Goal: Task Accomplishment & Management: Use online tool/utility

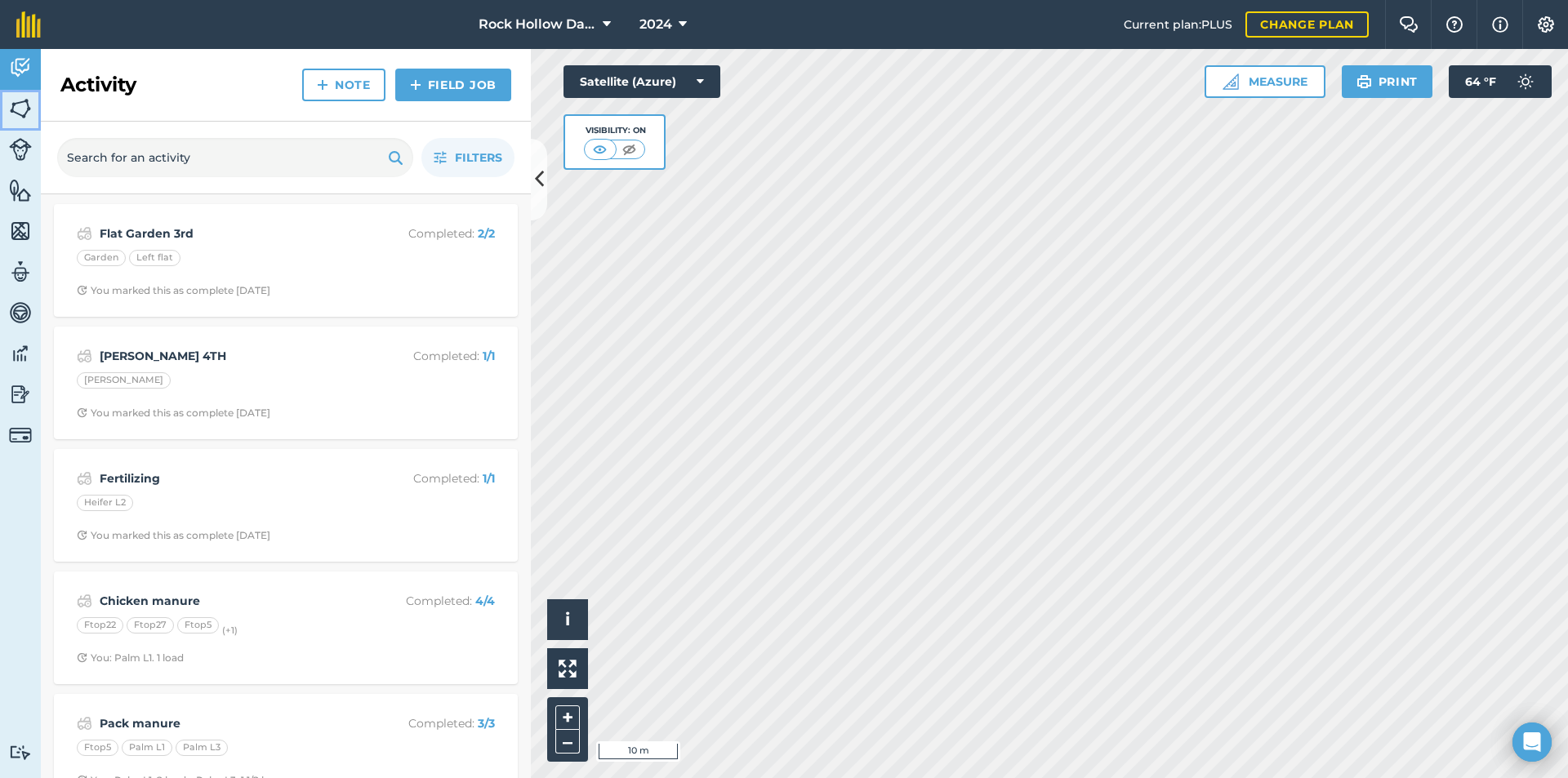
click at [17, 116] on img at bounding box center [20, 108] width 23 height 24
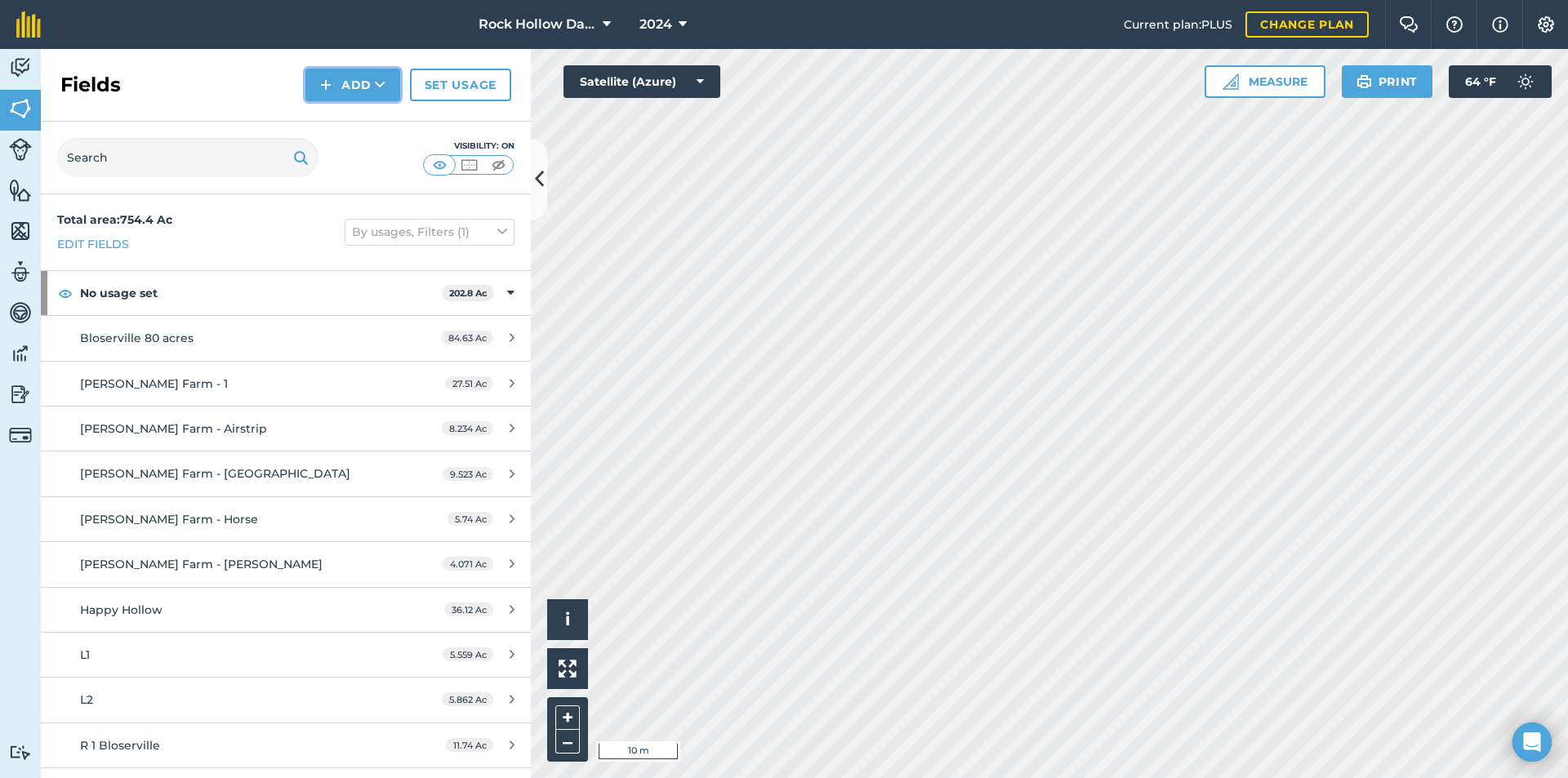
click at [346, 77] on button "Add" at bounding box center [352, 84] width 94 height 32
click at [367, 122] on link "Draw" at bounding box center [352, 122] width 90 height 36
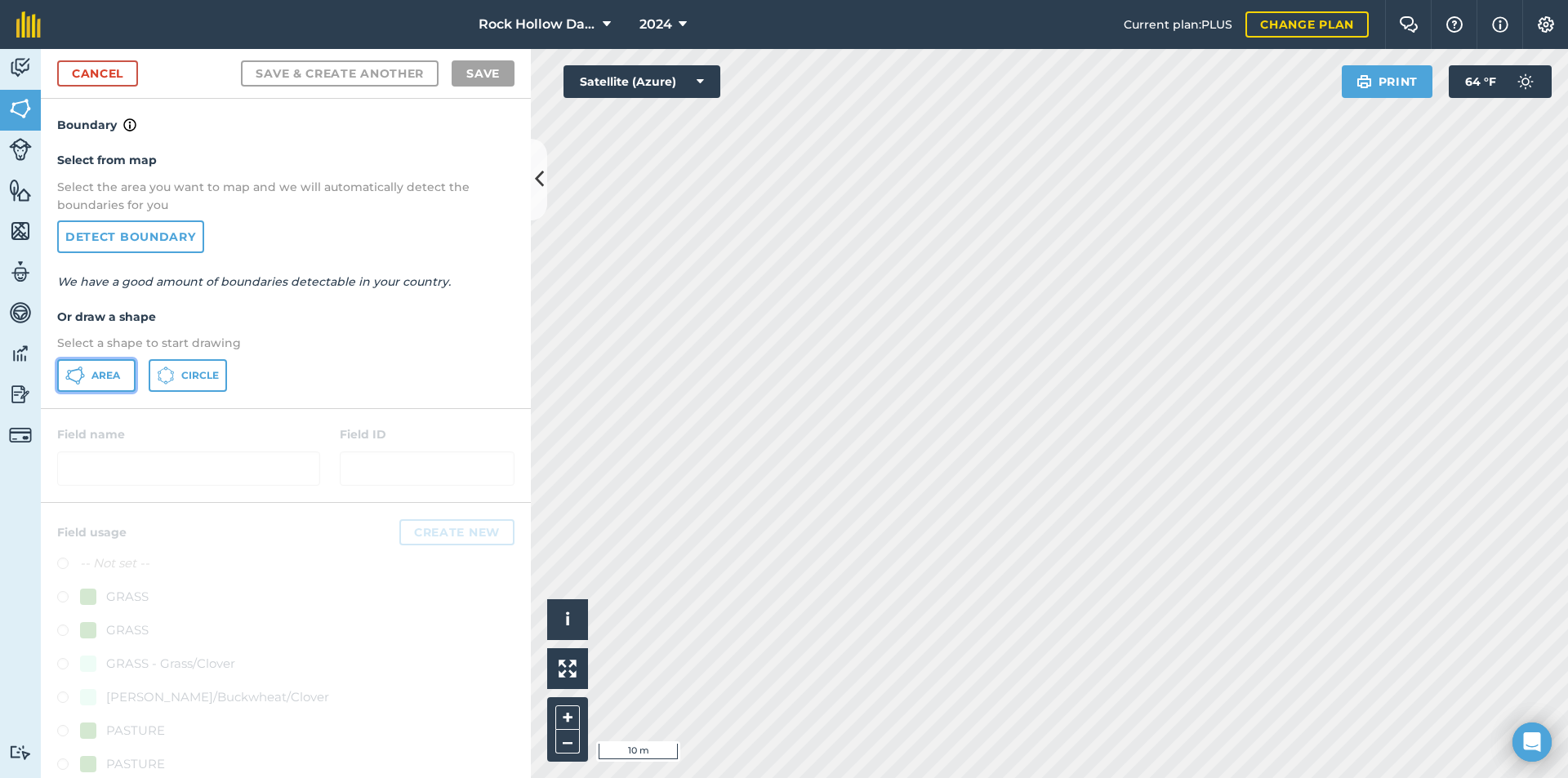
click at [116, 379] on span "Area" at bounding box center [106, 375] width 29 height 13
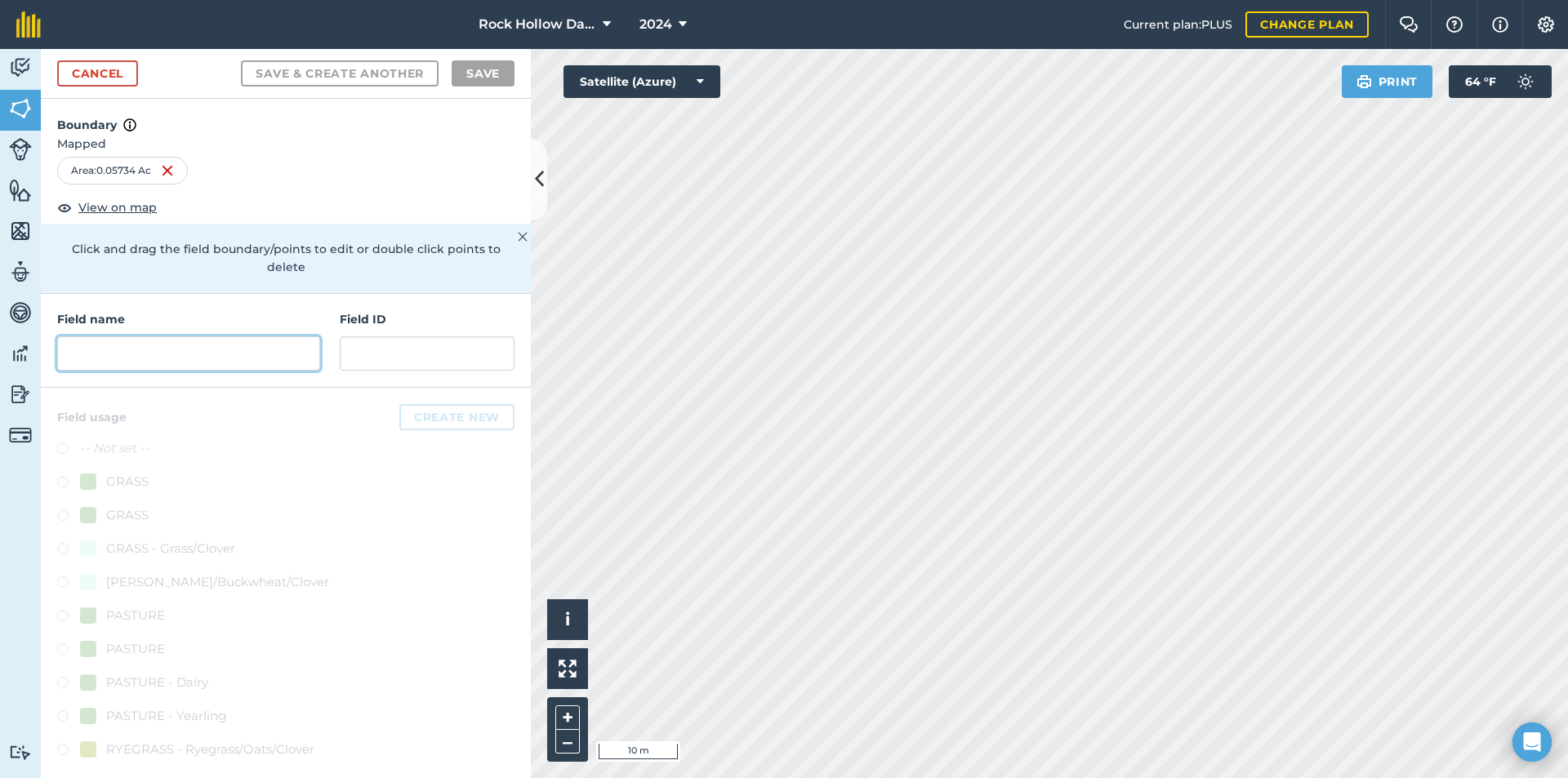
click at [272, 337] on input "text" at bounding box center [188, 353] width 263 height 34
click at [113, 74] on link "Cancel" at bounding box center [97, 73] width 80 height 26
